Goal: Complete application form

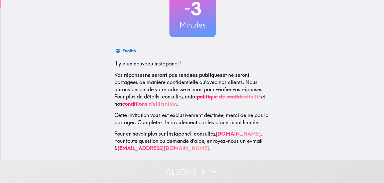
scroll to position [46, 0]
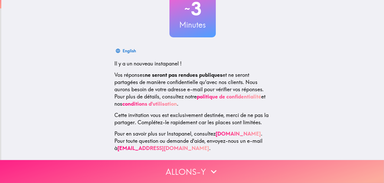
click at [203, 160] on button "Allons-y" at bounding box center [192, 171] width 384 height 23
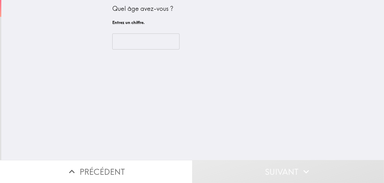
click at [166, 40] on input "number" at bounding box center [145, 42] width 67 height 16
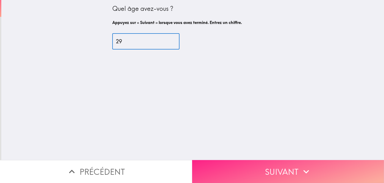
type input "29"
click at [280, 175] on button "Suivant" at bounding box center [288, 171] width 192 height 23
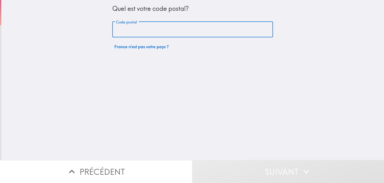
click at [195, 31] on input "Code postal" at bounding box center [192, 30] width 161 height 16
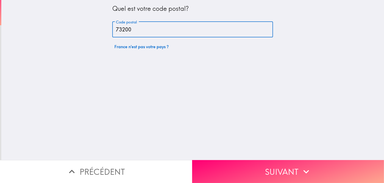
type input "73200"
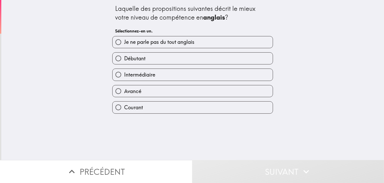
click at [127, 56] on span "Débutant" at bounding box center [134, 58] width 21 height 7
click at [124, 56] on input "Débutant" at bounding box center [119, 59] width 12 height 12
radio input "true"
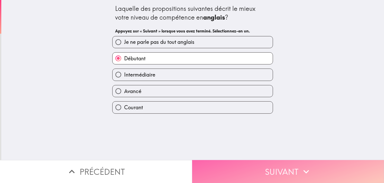
click at [278, 164] on button "Suivant" at bounding box center [288, 171] width 192 height 23
